Goal: Task Accomplishment & Management: Use online tool/utility

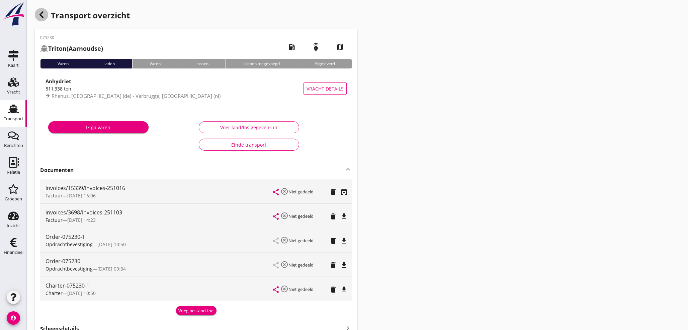
click at [39, 16] on icon "button" at bounding box center [41, 15] width 8 height 8
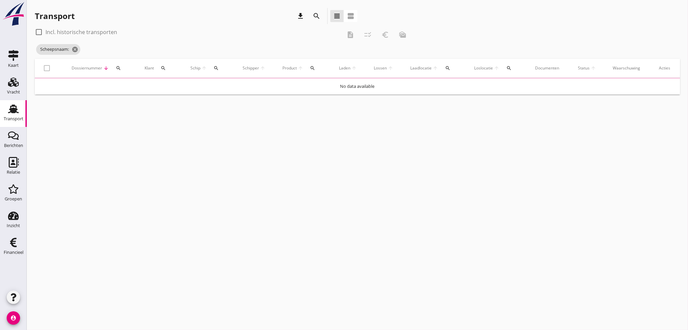
click at [121, 67] on icon "search" at bounding box center [118, 68] width 5 height 5
click at [125, 88] on input "Zoeken op dossiernummer..." at bounding box center [149, 87] width 70 height 11
type input "075250"
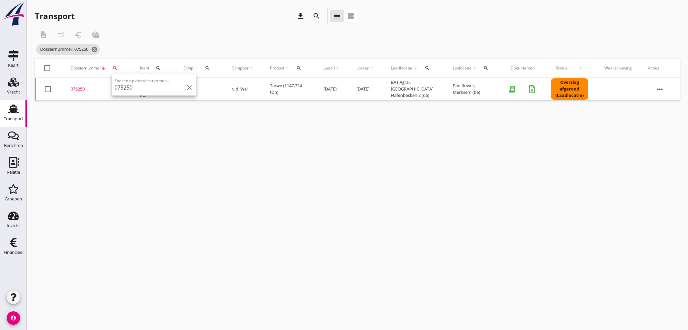
click at [77, 91] on div "075250" at bounding box center [97, 89] width 53 height 7
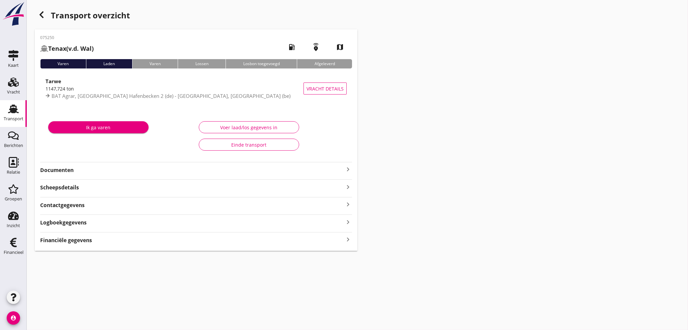
click at [348, 242] on icon "keyboard_arrow_right" at bounding box center [348, 239] width 8 height 9
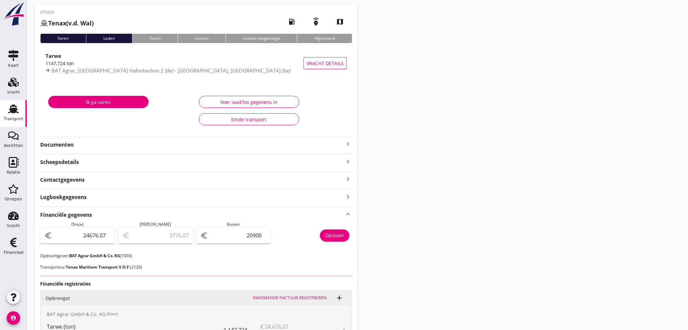
scroll to position [74, 0]
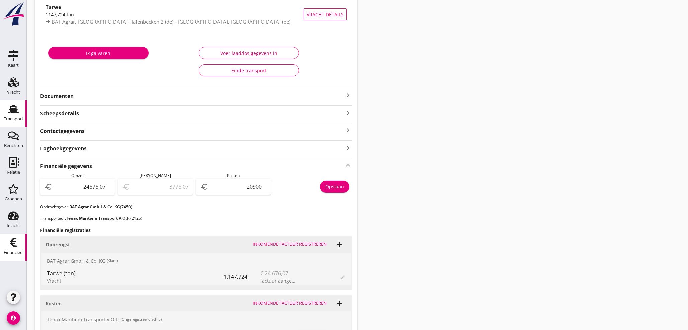
click at [13, 249] on div "Financieel" at bounding box center [14, 252] width 20 height 9
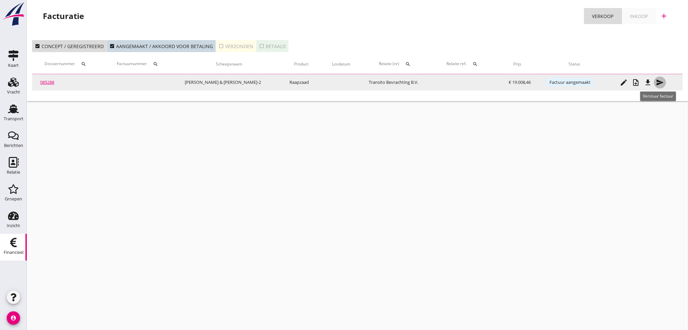
click at [657, 82] on icon "send" at bounding box center [660, 83] width 8 height 8
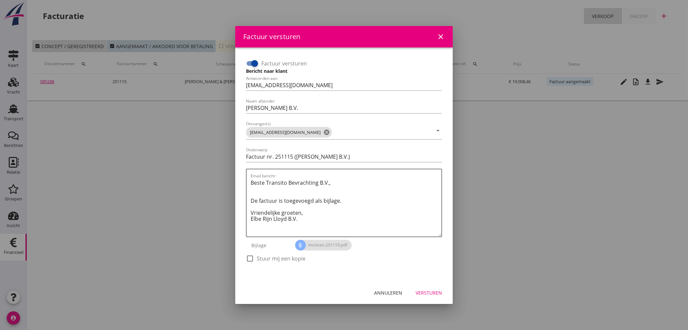
click at [248, 260] on div at bounding box center [249, 258] width 11 height 11
checkbox input "true"
click at [435, 290] on div "Versturen" at bounding box center [428, 293] width 26 height 7
